Goal: Task Accomplishment & Management: Manage account settings

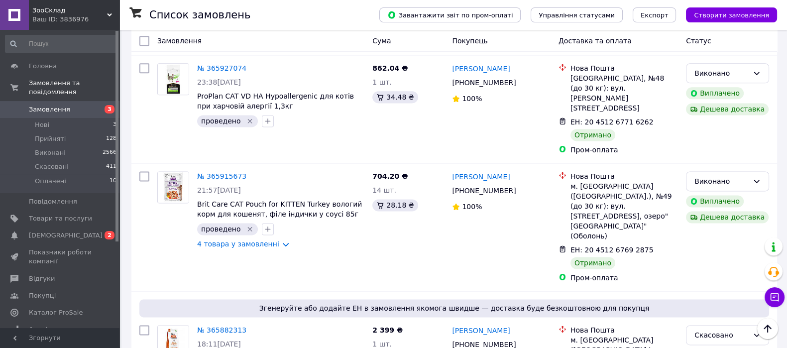
scroll to position [1674, 0]
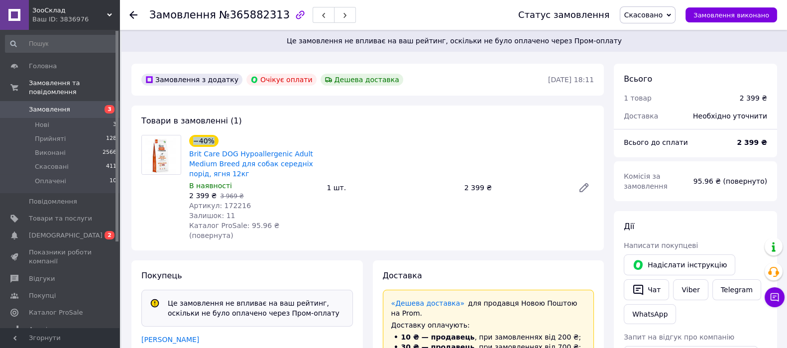
drag, startPoint x: 185, startPoint y: 128, endPoint x: 185, endPoint y: 152, distance: 23.9
click at [185, 152] on div "Товари в замовленні (1) −40% Brit Care DOG Hypoallergenic Adult Medium Breed дл…" at bounding box center [367, 178] width 473 height 145
click at [330, 117] on div "Товари в замовленні (1) −40% Brit Care DOG Hypoallergenic Adult Medium Breed дл…" at bounding box center [367, 178] width 473 height 145
drag, startPoint x: 187, startPoint y: 157, endPoint x: 299, endPoint y: 148, distance: 112.9
click at [299, 148] on div "−40% Brit Care DOG Hypoallergenic Adult Medium Breed для собак середніх порід, …" at bounding box center [253, 188] width 137 height 110
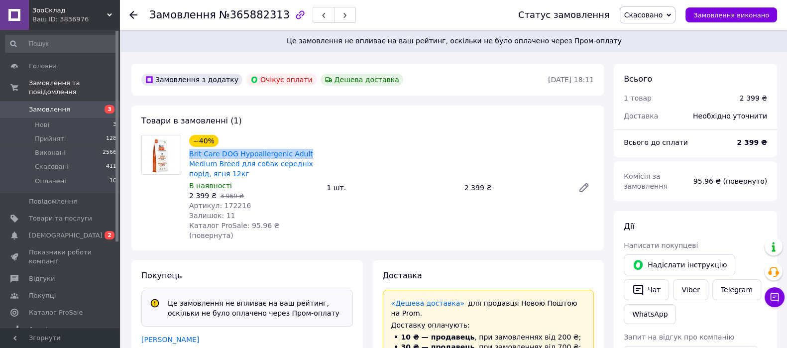
copy link "Brit Care DOG Hypoallergenic Adult"
click at [68, 214] on span "Товари та послуги" at bounding box center [60, 218] width 63 height 9
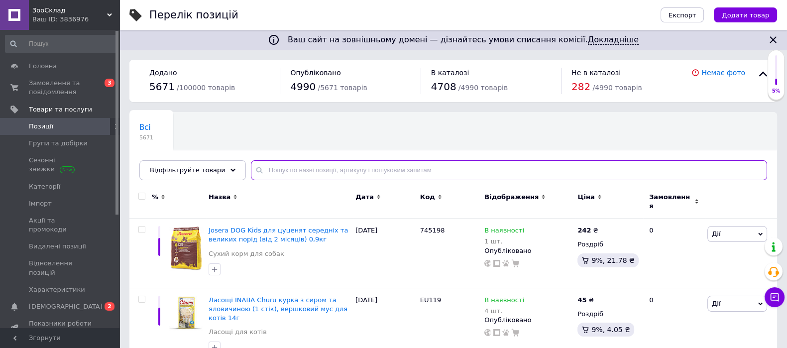
click at [335, 168] on input "text" at bounding box center [509, 170] width 516 height 20
paste input "Brit Care DOG Hypoallergenic Adult"
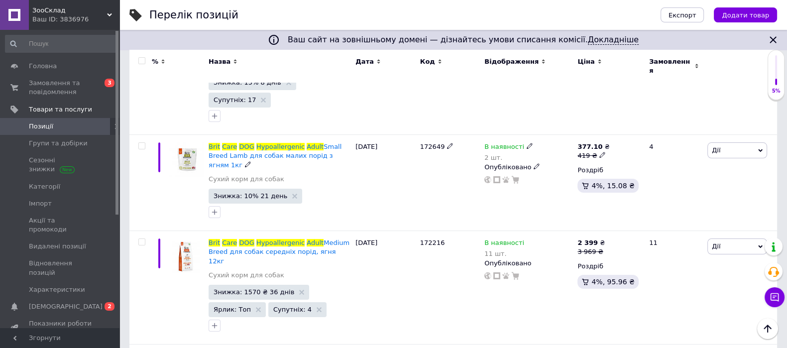
scroll to position [198, 0]
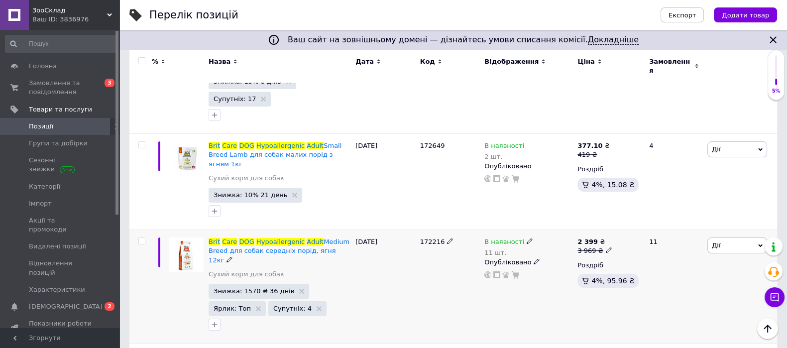
type input "Brit Care DOG Hypoallergenic Adult"
click at [432, 238] on span "172216" at bounding box center [432, 241] width 25 height 7
copy span "172216"
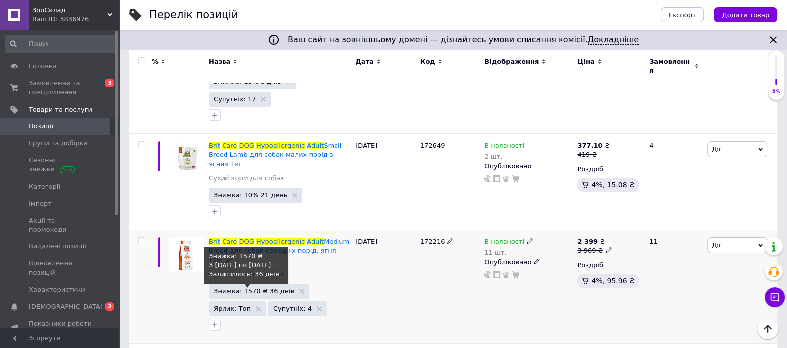
click at [252, 288] on span "Знижка: 1570 ₴ 36 днів" at bounding box center [254, 291] width 81 height 6
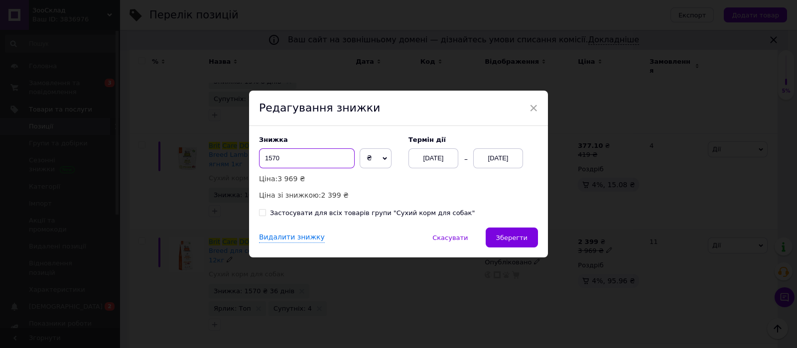
click at [269, 158] on input "1570" at bounding box center [307, 158] width 96 height 20
type input "1670"
click at [515, 239] on span "Зберегти" at bounding box center [511, 237] width 31 height 7
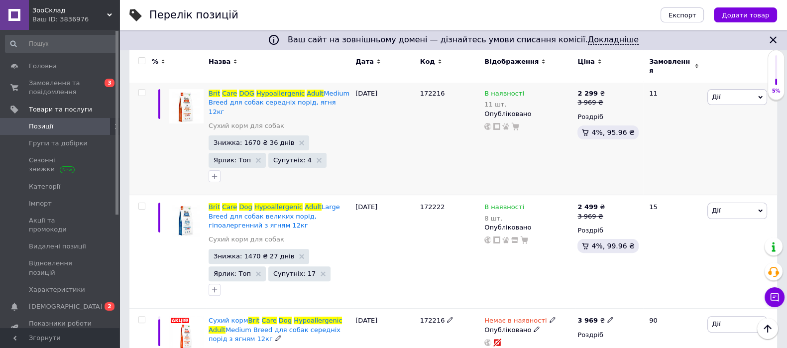
scroll to position [352, 0]
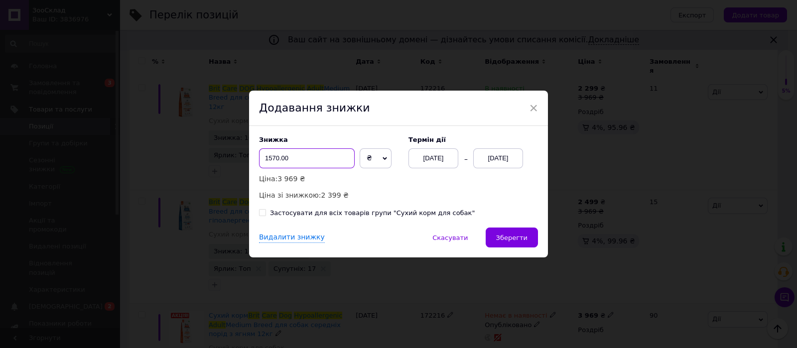
click at [269, 158] on input "1570.00" at bounding box center [307, 158] width 96 height 20
type input "1670.00"
click at [445, 237] on span "Скасувати" at bounding box center [449, 237] width 35 height 7
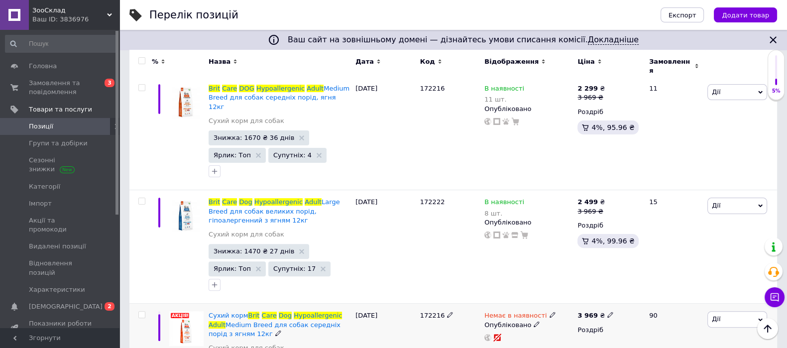
click at [550, 312] on icon at bounding box center [553, 315] width 6 height 6
click at [572, 345] on li "Готово до відправки" at bounding box center [604, 352] width 95 height 14
click at [576, 341] on input at bounding box center [595, 351] width 76 height 20
type input "10"
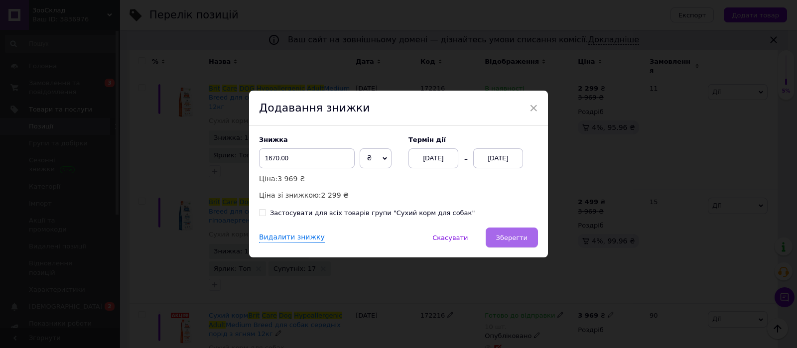
click at [505, 240] on span "Зберегти" at bounding box center [511, 237] width 31 height 7
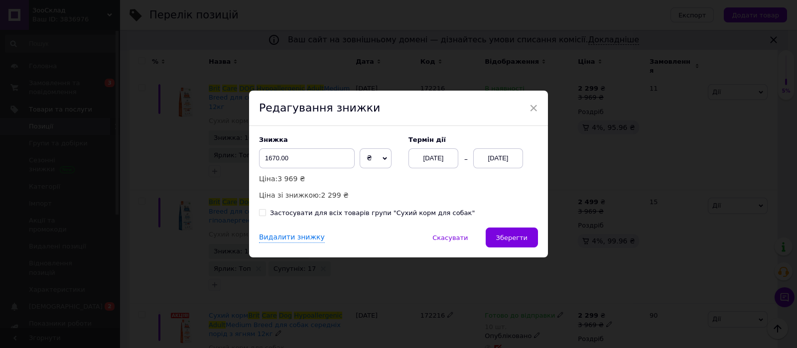
click at [511, 154] on div "12.10.2025" at bounding box center [498, 158] width 50 height 20
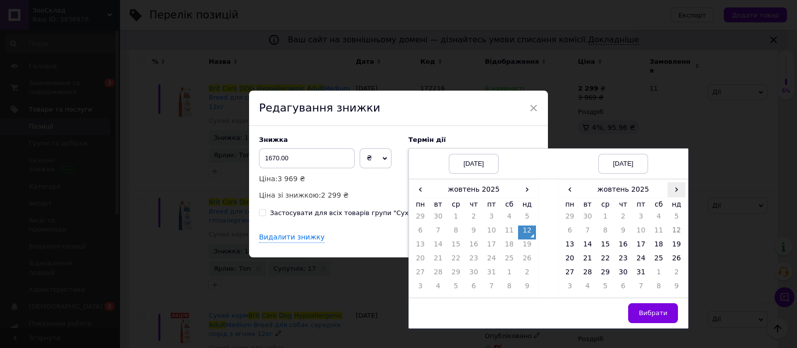
click at [672, 189] on span "›" at bounding box center [676, 189] width 18 height 14
click at [601, 272] on td "26" at bounding box center [605, 274] width 18 height 14
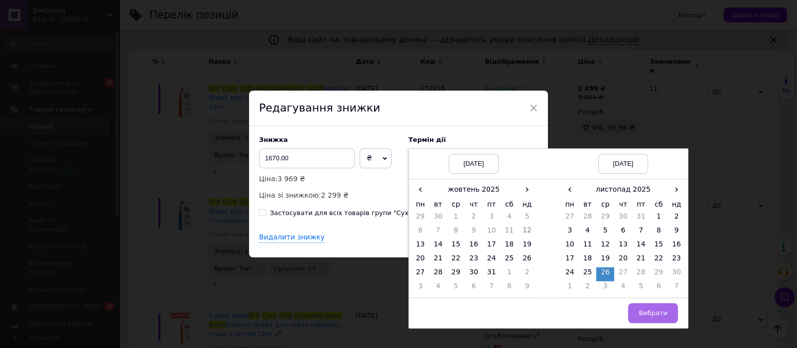
click at [657, 311] on span "Вибрати" at bounding box center [652, 312] width 29 height 7
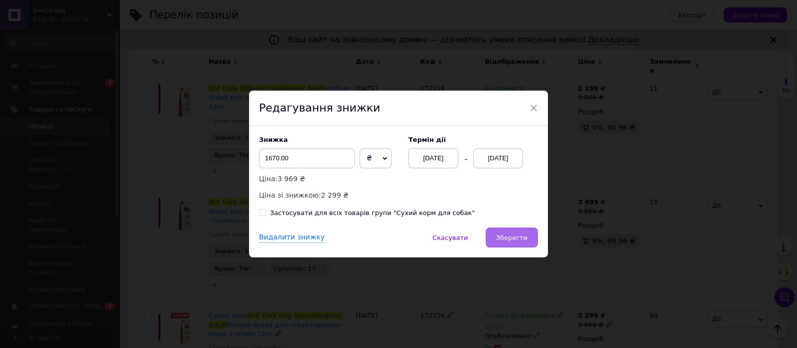
click at [515, 231] on button "Зберегти" at bounding box center [511, 238] width 52 height 20
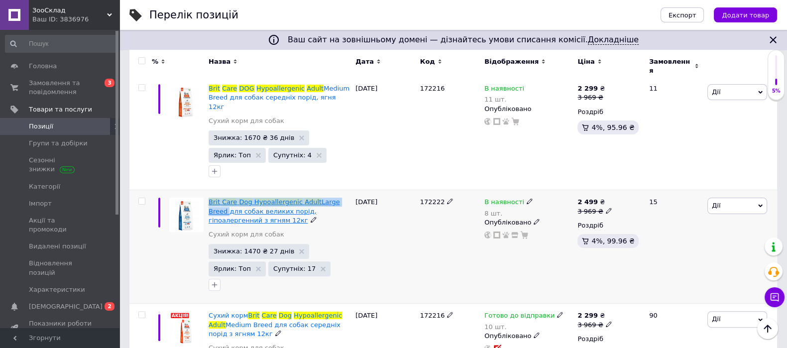
drag, startPoint x: 353, startPoint y: 146, endPoint x: 208, endPoint y: 148, distance: 144.4
click at [208, 190] on div "Brit Care Dog Hypoallergenic Adult Large Breed для собак великих порід, гіпоале…" at bounding box center [279, 247] width 147 height 114
copy span "Brit Care Dog Hypoallergenic Adult Large Breed"
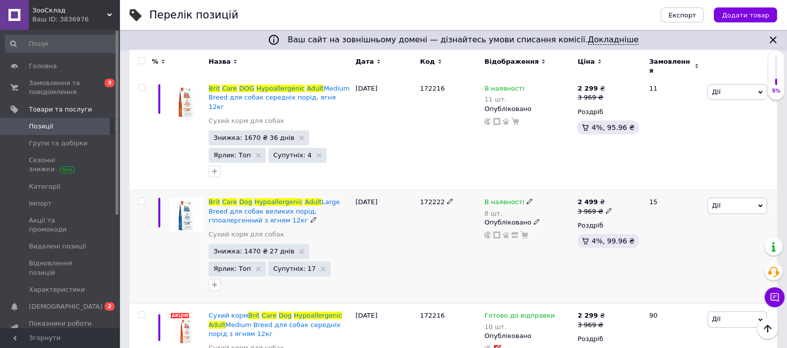
click at [431, 198] on span "172222" at bounding box center [432, 201] width 25 height 7
copy span "172222"
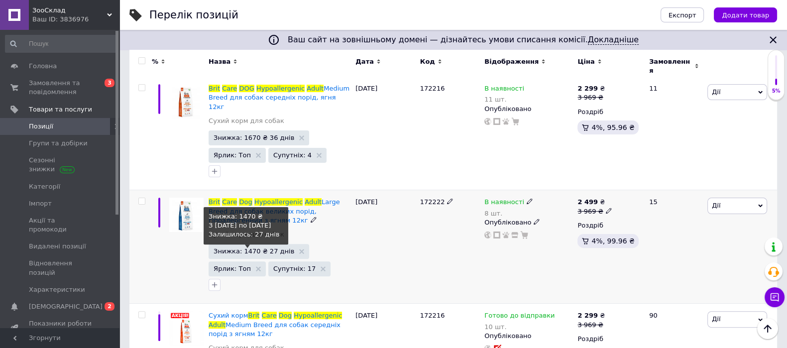
click at [251, 248] on span "Знижка: 1470 ₴ 27 днів" at bounding box center [254, 251] width 81 height 6
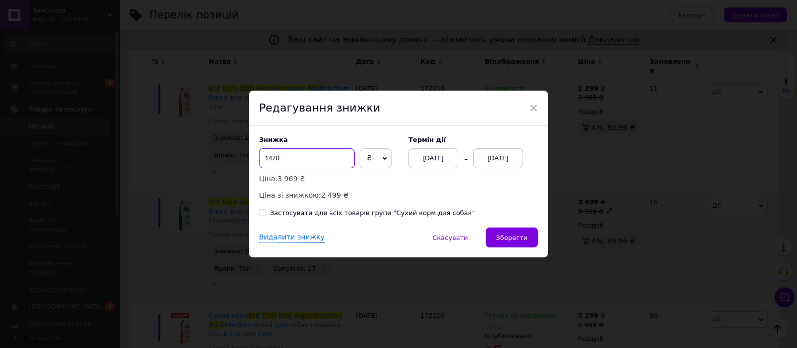
click at [266, 157] on input "1470" at bounding box center [307, 158] width 96 height 20
type input "1670"
click at [505, 242] on span "Зберегти" at bounding box center [511, 237] width 31 height 7
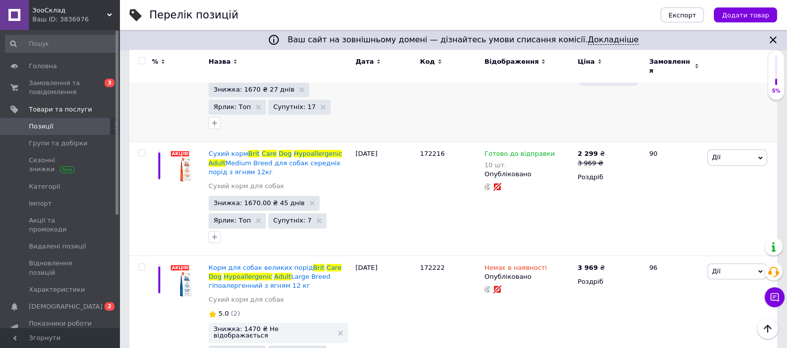
scroll to position [515, 0]
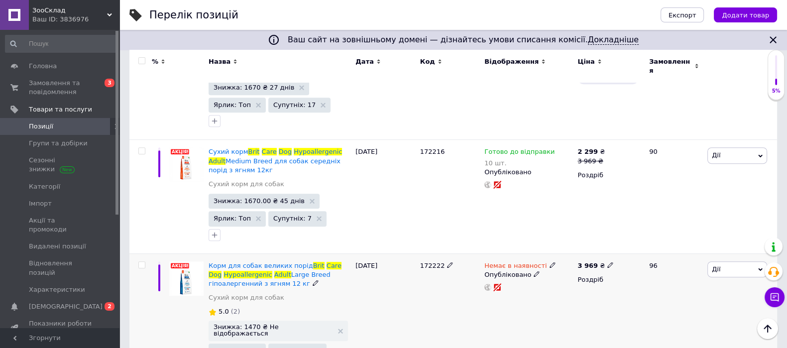
click at [540, 261] on div "Немає в наявності" at bounding box center [519, 265] width 71 height 9
click at [568, 294] on li "Готово до відправки" at bounding box center [604, 301] width 95 height 14
click at [571, 290] on input at bounding box center [595, 300] width 76 height 20
type input "10"
click at [366, 265] on div "11.10.2025" at bounding box center [385, 319] width 64 height 132
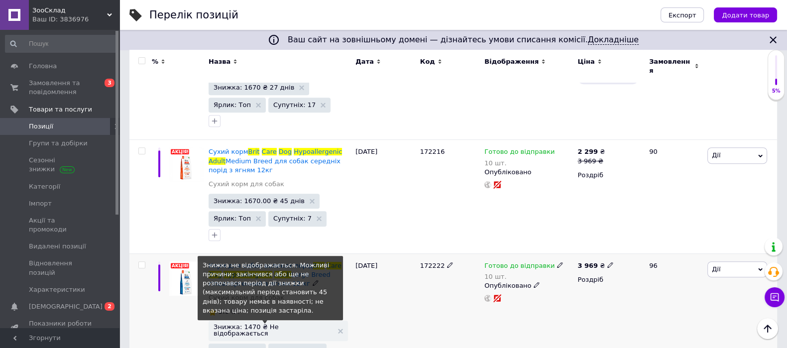
click at [279, 324] on span "Знижка: 1470 ₴ Не відображається" at bounding box center [274, 330] width 120 height 13
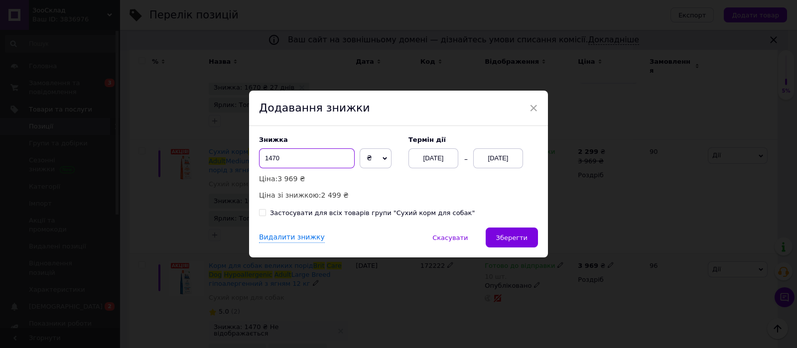
click at [269, 158] on input "1470" at bounding box center [307, 158] width 96 height 20
type input "1670"
click at [515, 235] on span "Зберегти" at bounding box center [511, 237] width 31 height 7
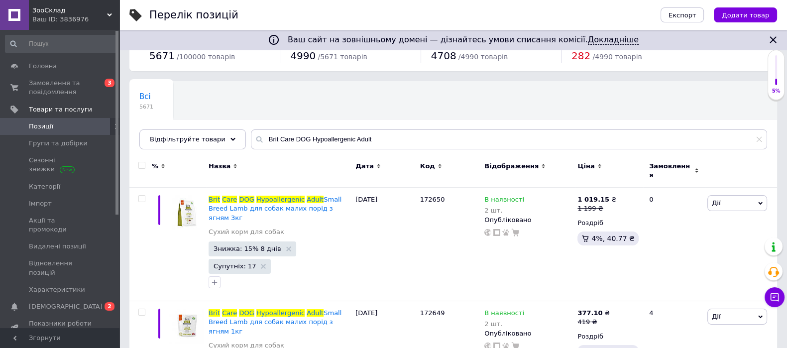
scroll to position [31, 0]
click at [52, 302] on span "[DEMOGRAPHIC_DATA]" at bounding box center [66, 306] width 74 height 9
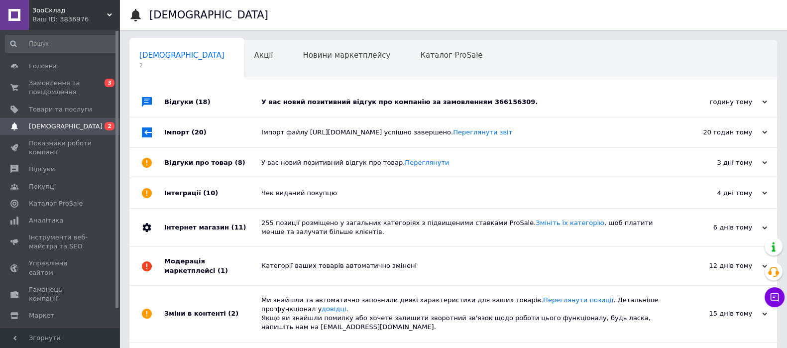
click at [475, 103] on div "У вас новий позитивний відгук про компанію за замовленням 366156309." at bounding box center [464, 102] width 406 height 9
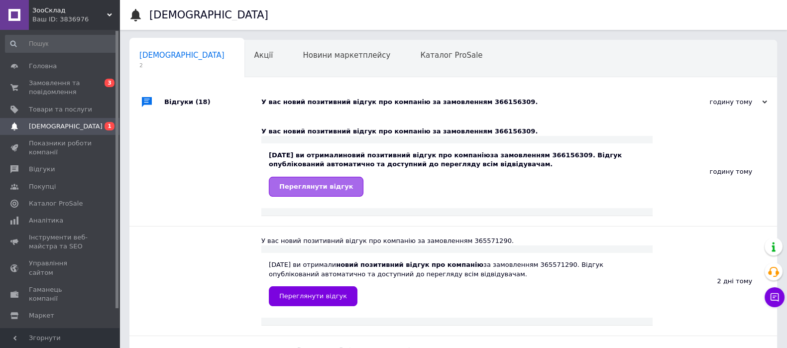
click at [319, 190] on span "Переглянути відгук" at bounding box center [316, 186] width 74 height 7
click at [53, 88] on span "Замовлення та повідомлення" at bounding box center [60, 88] width 63 height 18
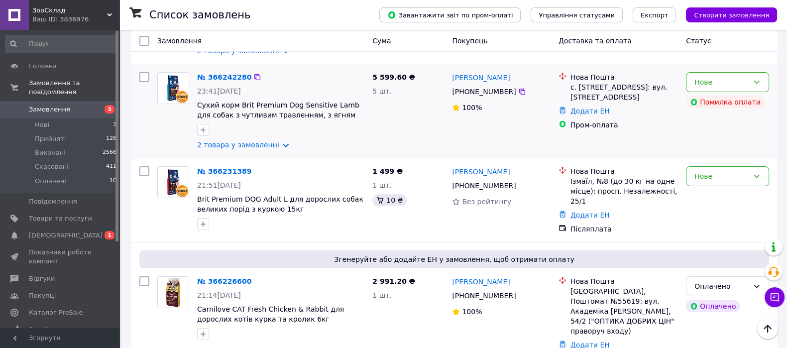
scroll to position [121, 0]
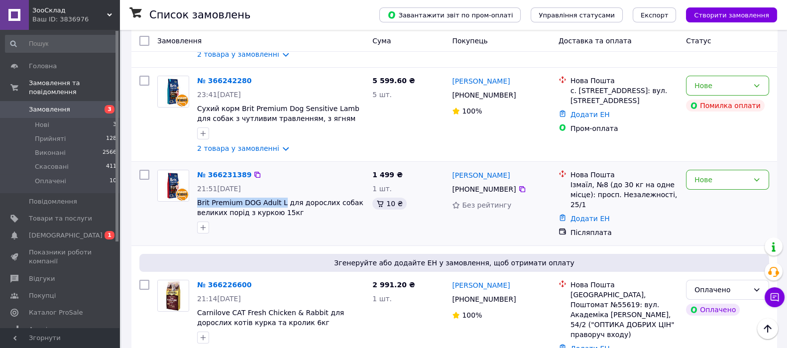
drag, startPoint x: 196, startPoint y: 207, endPoint x: 278, endPoint y: 197, distance: 83.2
click at [278, 197] on div "№ 366231389 21:51, 11.10.2025 Brit Premium DOG Adult L для дорослих собак велик…" at bounding box center [280, 202] width 175 height 72
copy span "Brit Premium DOG Adult L"
click at [53, 214] on span "Товари та послуги" at bounding box center [60, 218] width 63 height 9
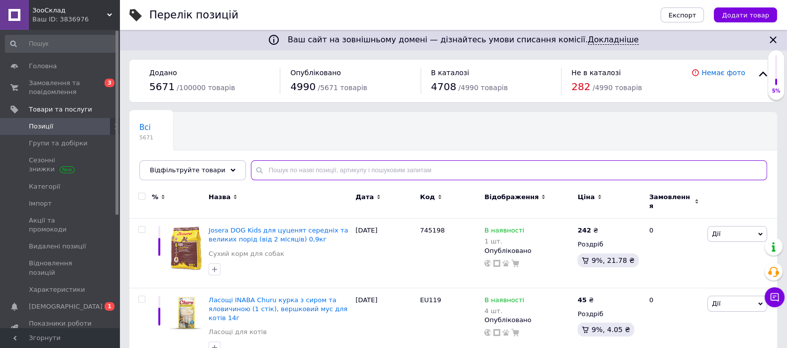
click at [331, 162] on input "text" at bounding box center [509, 170] width 516 height 20
paste input "Brit Premium DOG Adult L"
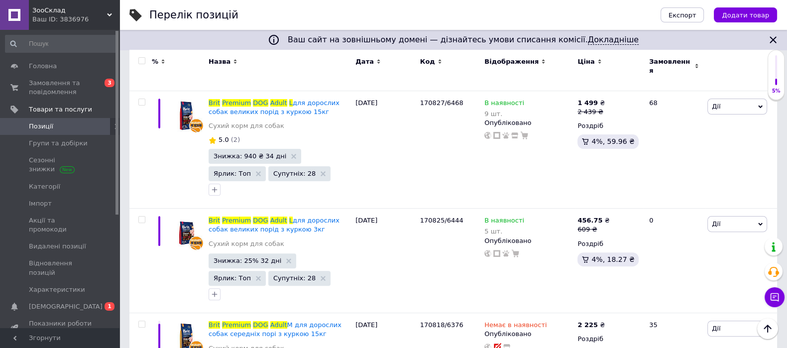
scroll to position [372, 0]
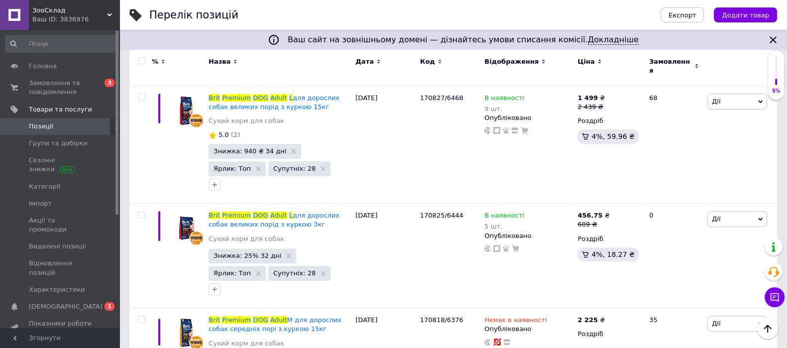
type input "Brit Premium DOG Adult L"
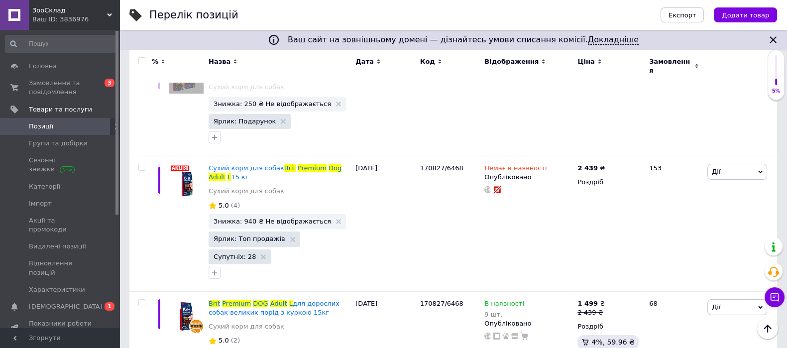
scroll to position [0, 0]
